Goal: Task Accomplishment & Management: Manage account settings

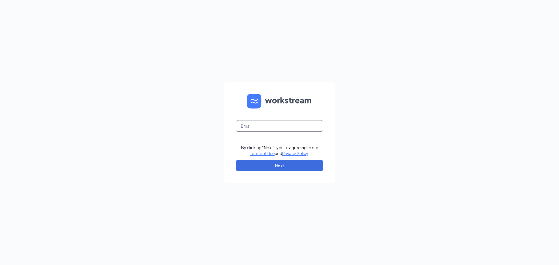
click at [269, 126] on input "text" at bounding box center [279, 126] width 87 height 12
type input "[EMAIL_ADDRESS][DOMAIN_NAME]"
click at [276, 171] on button "Next" at bounding box center [279, 166] width 87 height 12
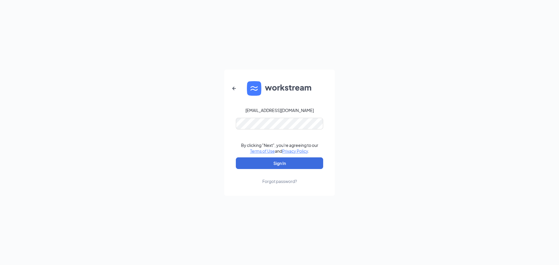
click at [286, 170] on link "Forgot password?" at bounding box center [279, 176] width 35 height 15
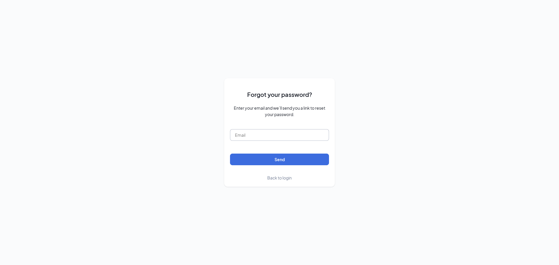
click at [257, 132] on input "text" at bounding box center [279, 135] width 99 height 12
type input "refuel5130@refuelmarket.com"
click at [284, 161] on button "Send" at bounding box center [279, 160] width 99 height 12
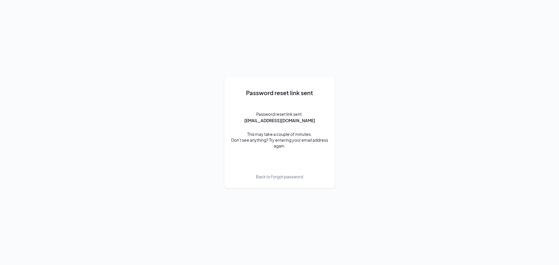
click at [279, 179] on span "Back to forgot password" at bounding box center [279, 177] width 47 height 6
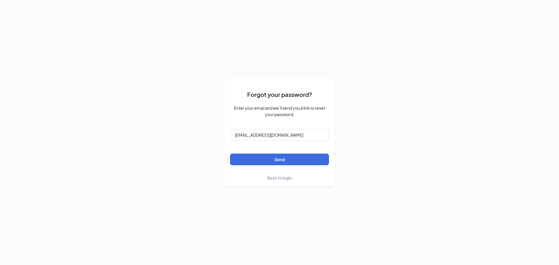
click at [286, 179] on span "Back to login" at bounding box center [279, 177] width 24 height 5
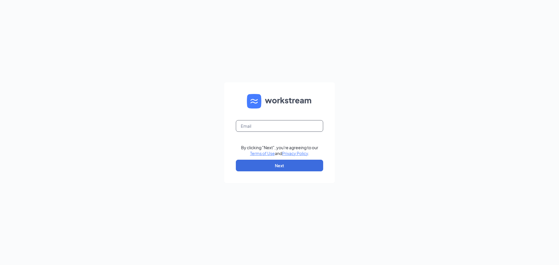
click at [267, 126] on input "text" at bounding box center [279, 126] width 87 height 12
type input "refuel5130@refuelmarket.com"
click at [279, 168] on button "Next" at bounding box center [279, 166] width 87 height 12
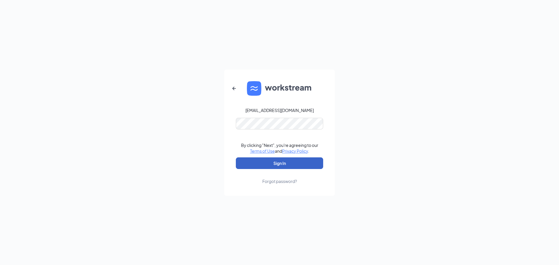
click at [279, 163] on button "Sign In" at bounding box center [279, 164] width 87 height 12
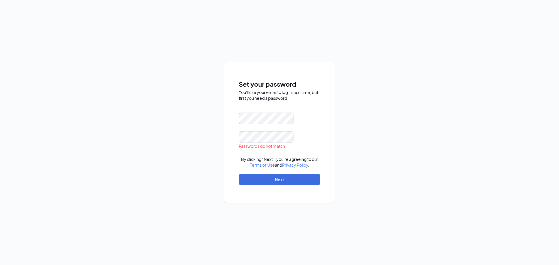
click at [368, 201] on div "Set your password You'll use your email to log in next time, but first you need…" at bounding box center [279, 132] width 559 height 265
click at [214, 135] on div "Set your password You'll use your email to log in next time, but first you need…" at bounding box center [279, 132] width 559 height 265
click at [251, 182] on button "Next" at bounding box center [280, 180] width 82 height 12
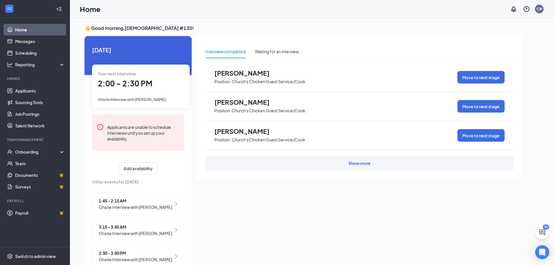
click at [252, 255] on div "Interview completed Waiting for an interview Julius Moore Position: Church's Ch…" at bounding box center [359, 150] width 326 height 228
click at [246, 236] on div "Interview completed Waiting for an interview Julius Moore Position: Church's Ch…" at bounding box center [359, 150] width 326 height 228
click at [26, 92] on link "Applicants" at bounding box center [40, 91] width 50 height 12
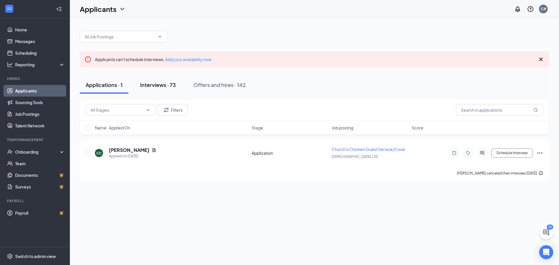
click at [155, 86] on div "Interviews · 73" at bounding box center [158, 84] width 36 height 7
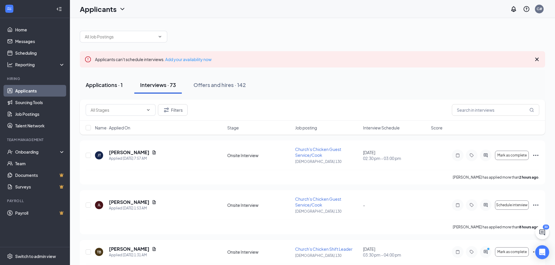
click at [100, 85] on div "Applications · 1" at bounding box center [104, 84] width 37 height 7
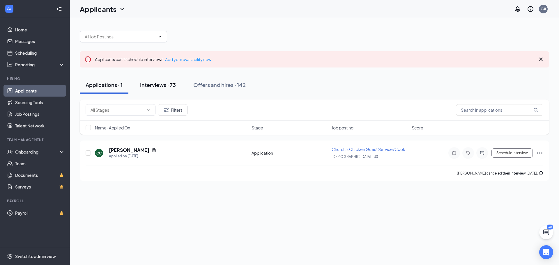
click at [156, 85] on div "Interviews · 73" at bounding box center [158, 84] width 36 height 7
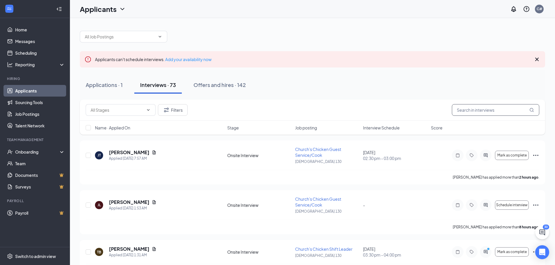
click at [468, 112] on input "text" at bounding box center [495, 110] width 87 height 12
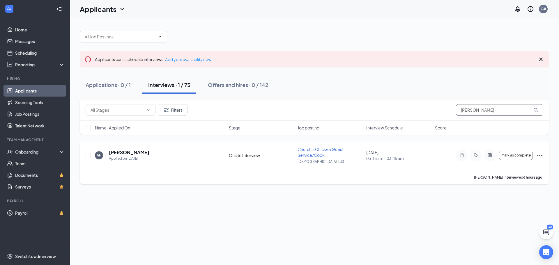
type input "hobson"
click at [541, 155] on icon "Ellipses" at bounding box center [540, 155] width 7 height 7
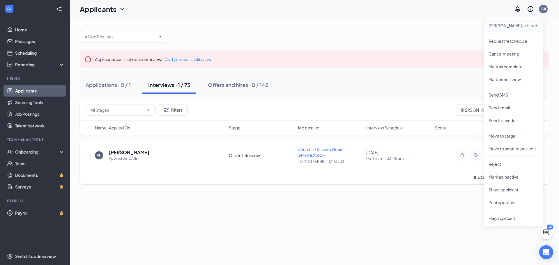
click at [510, 26] on p "Mark as hired" at bounding box center [514, 26] width 50 height 6
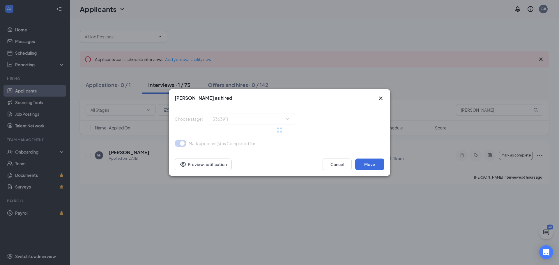
type input "Hiring Complete (final stage)"
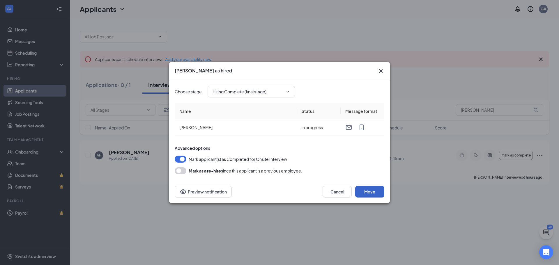
click at [373, 195] on button "Move" at bounding box center [369, 192] width 29 height 12
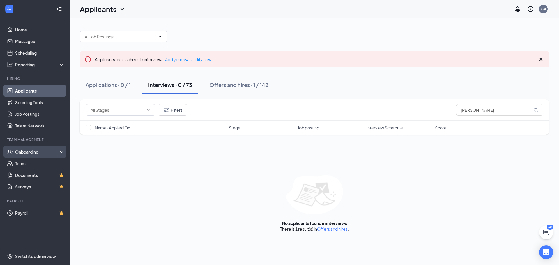
click at [28, 153] on div "Onboarding" at bounding box center [37, 152] width 45 height 6
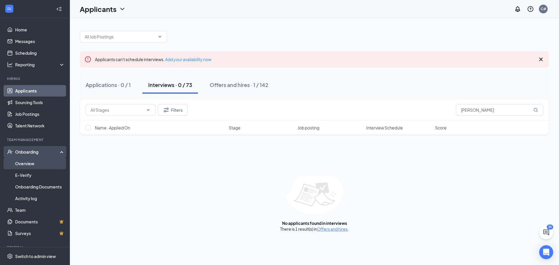
click at [30, 162] on link "Overview" at bounding box center [40, 164] width 50 height 12
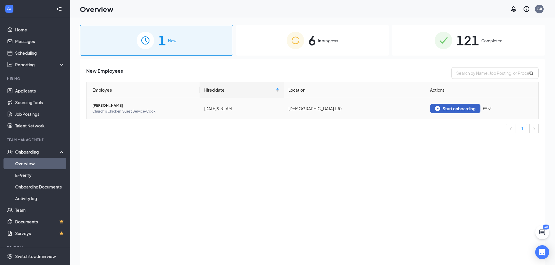
click at [461, 107] on div "Start onboarding" at bounding box center [455, 108] width 40 height 5
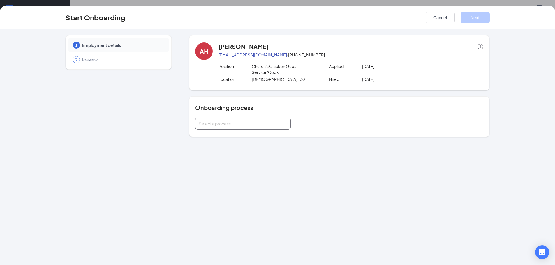
click at [286, 124] on span at bounding box center [286, 124] width 3 height 3
click at [243, 138] on span "New Hire Documentation" at bounding box center [222, 135] width 48 height 5
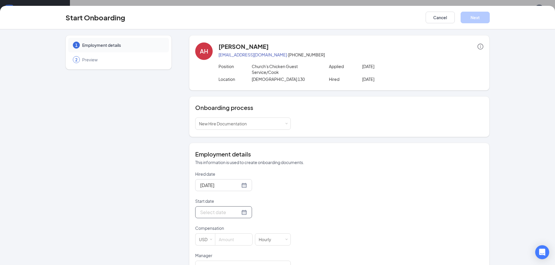
click at [237, 214] on div at bounding box center [223, 212] width 47 height 7
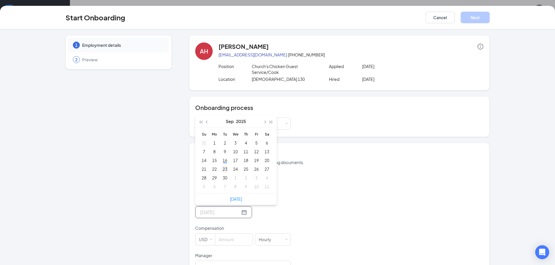
type input "Sep 23, 2025"
click at [222, 170] on div "23" at bounding box center [224, 169] width 7 height 7
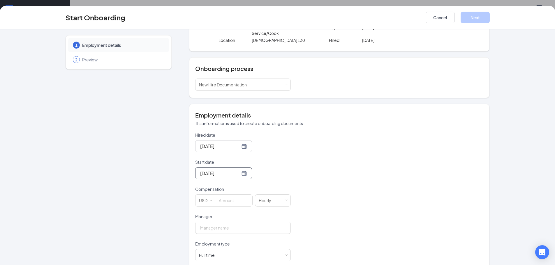
scroll to position [48, 0]
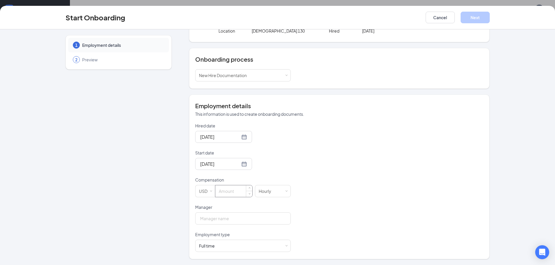
click at [223, 192] on input at bounding box center [233, 192] width 37 height 12
type input "10"
click at [230, 222] on input "Manager" at bounding box center [243, 219] width 96 height 12
type input "Laura Hooper"
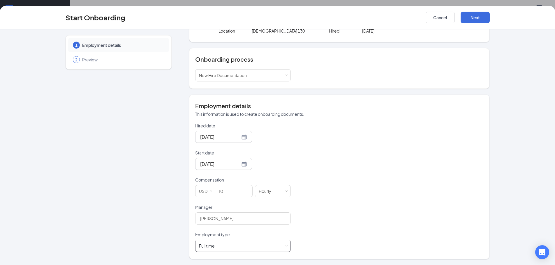
click at [264, 246] on div "Full time Works 30+ hours per week and is reasonably expected to work" at bounding box center [243, 246] width 88 height 12
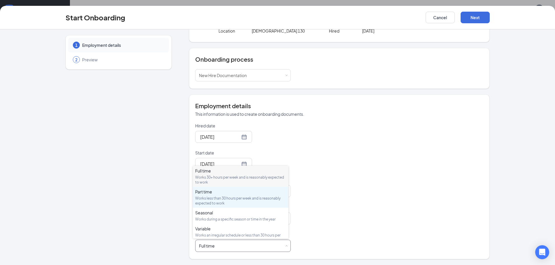
click at [197, 193] on div "Part time" at bounding box center [240, 192] width 91 height 6
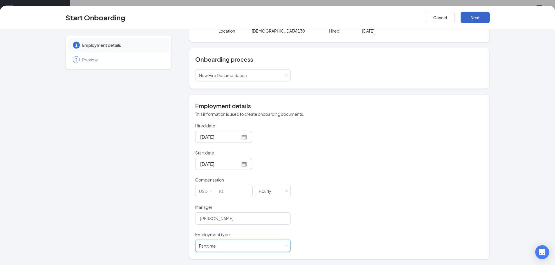
click at [472, 16] on button "Next" at bounding box center [475, 18] width 29 height 12
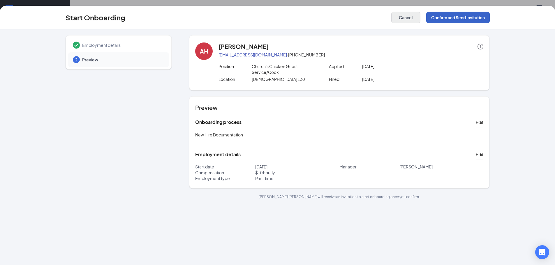
click at [452, 17] on button "Confirm and Send Invitation" at bounding box center [458, 18] width 64 height 12
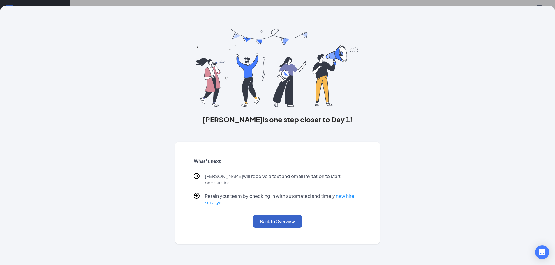
click at [286, 215] on button "Back to Overview" at bounding box center [277, 221] width 49 height 13
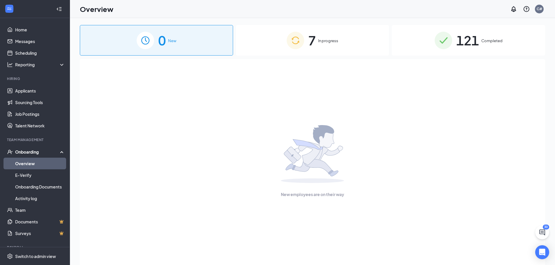
click at [327, 39] on span "In progress" at bounding box center [328, 41] width 20 height 6
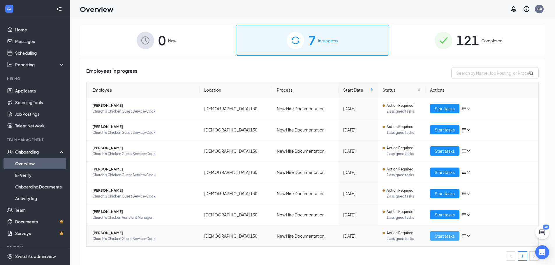
click at [447, 235] on span "Start tasks" at bounding box center [445, 236] width 20 height 6
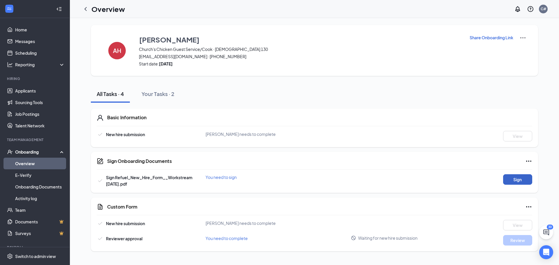
click at [518, 182] on button "Sign" at bounding box center [517, 179] width 29 height 10
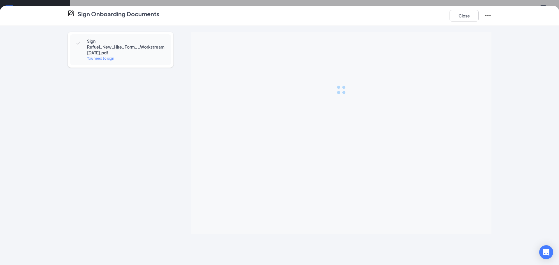
click at [489, 17] on icon "Ellipses" at bounding box center [488, 15] width 7 height 7
click at [460, 151] on div at bounding box center [341, 133] width 300 height 203
click at [7, 86] on div "Sign Refuel_New_Hire_Form__Workstream 4.5.25.pdf You need to sign" at bounding box center [279, 145] width 559 height 239
click at [463, 17] on button "Close" at bounding box center [464, 16] width 29 height 12
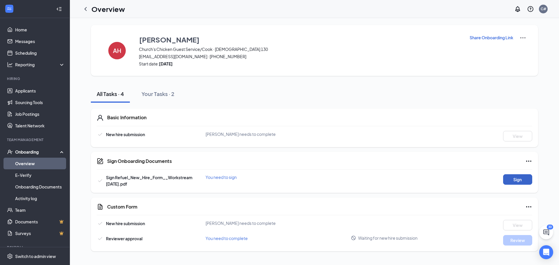
click at [519, 180] on button "Sign" at bounding box center [517, 179] width 29 height 10
click at [528, 163] on icon "Ellipses" at bounding box center [529, 161] width 7 height 7
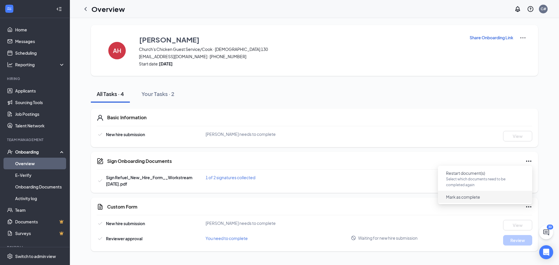
click at [471, 199] on span "Mark as complete" at bounding box center [463, 197] width 34 height 6
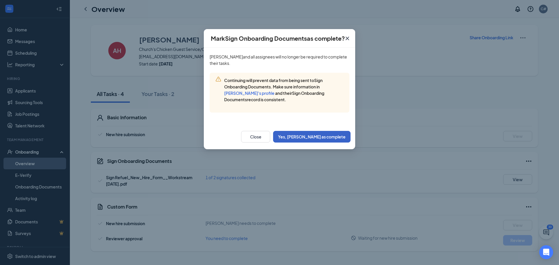
click at [317, 136] on button "Yes, mark as complete" at bounding box center [311, 137] width 77 height 12
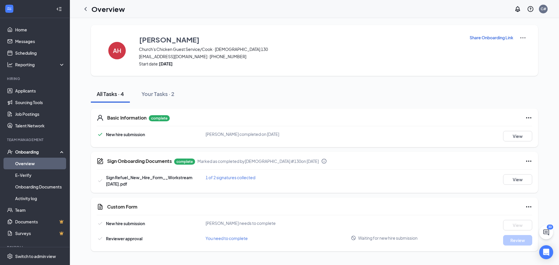
click at [529, 207] on icon "Ellipses" at bounding box center [528, 207] width 5 height 1
click at [513, 218] on span "Mark as complete" at bounding box center [507, 219] width 34 height 6
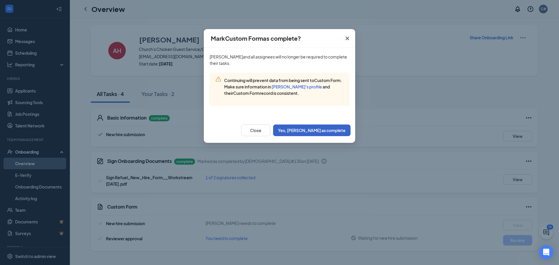
click at [335, 131] on button "Yes, mark as complete" at bounding box center [311, 131] width 77 height 12
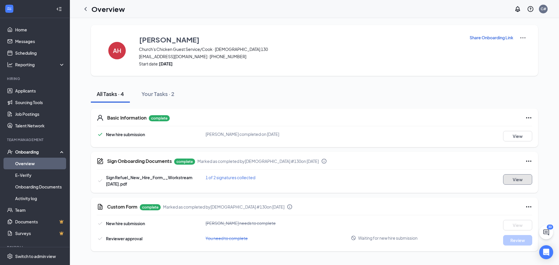
click at [522, 182] on button "View" at bounding box center [517, 179] width 29 height 10
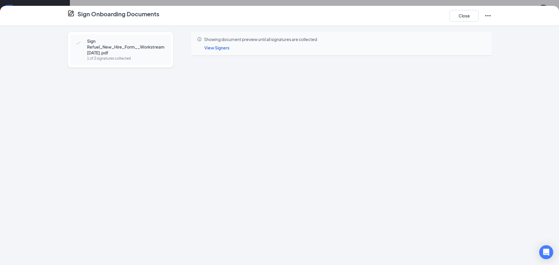
click at [488, 16] on icon "Ellipses" at bounding box center [488, 15] width 5 height 1
click at [463, 17] on button "Close" at bounding box center [464, 16] width 29 height 12
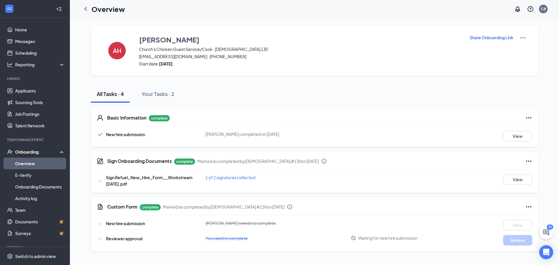
click at [529, 162] on icon "Ellipses" at bounding box center [528, 161] width 5 height 1
click at [375, 173] on div "Sign Onboarding Documents complete Marked as completed by Churchs #130 on Sep 1…" at bounding box center [314, 172] width 447 height 41
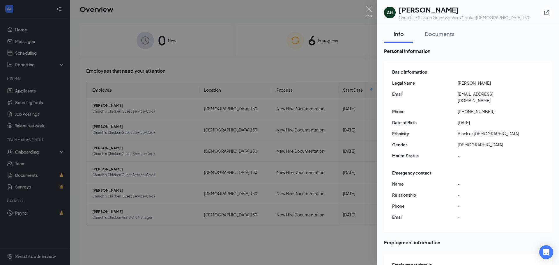
click at [330, 81] on div at bounding box center [279, 132] width 559 height 265
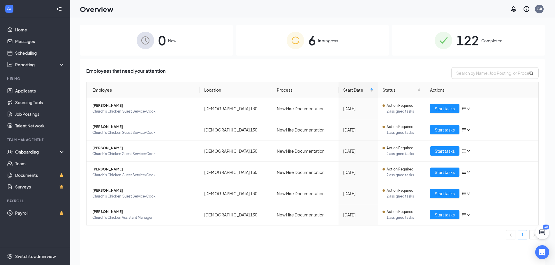
click at [325, 40] on span "In progress" at bounding box center [328, 41] width 20 height 6
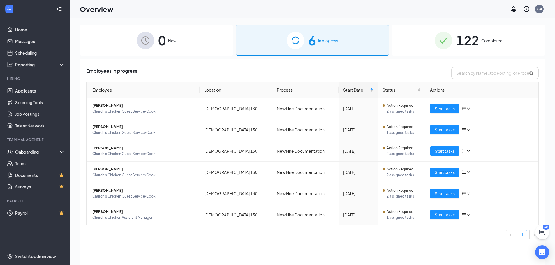
click at [491, 42] on span "Completed" at bounding box center [491, 41] width 21 height 6
